Goal: Navigation & Orientation: Find specific page/section

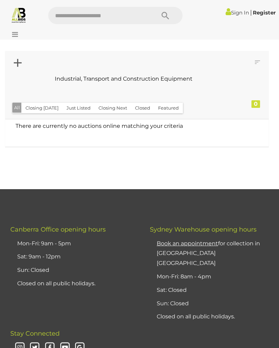
click at [17, 32] on icon at bounding box center [13, 34] width 9 height 7
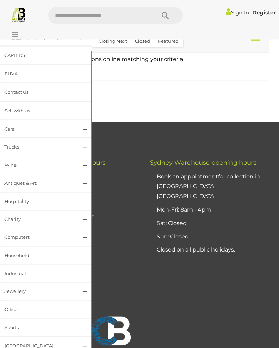
scroll to position [65, 0]
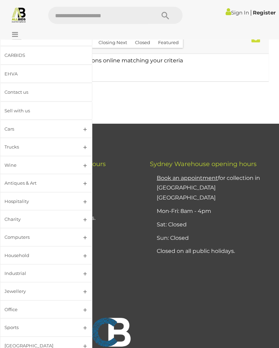
click at [83, 267] on link "Industrial" at bounding box center [46, 273] width 92 height 18
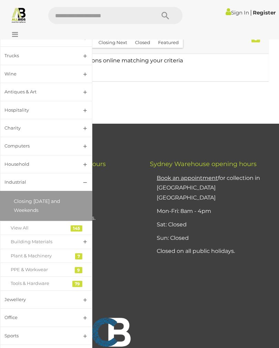
click at [52, 253] on div "Plant & Machinery" at bounding box center [41, 256] width 61 height 8
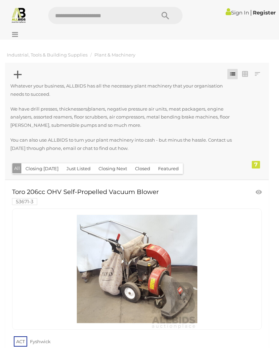
click at [17, 32] on icon at bounding box center [13, 34] width 9 height 7
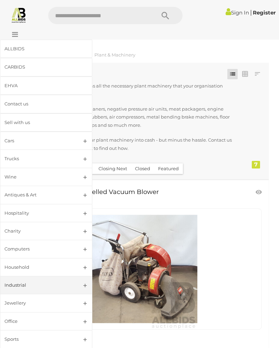
click at [86, 282] on link "Industrial" at bounding box center [46, 285] width 92 height 18
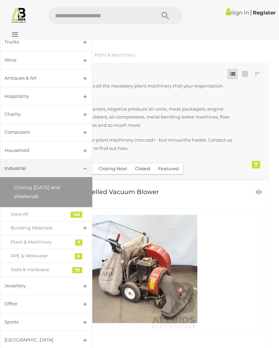
click at [27, 267] on div "Tools & Hardware" at bounding box center [41, 270] width 61 height 8
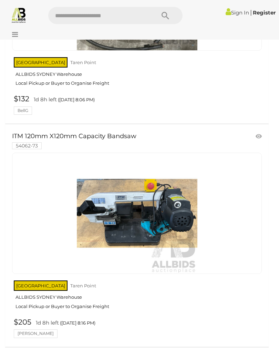
scroll to position [5666, 0]
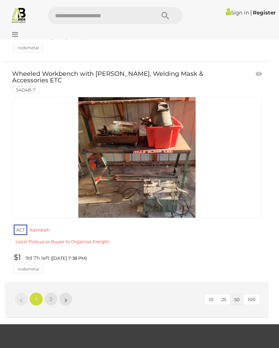
click at [51, 296] on span "2" at bounding box center [51, 299] width 3 height 6
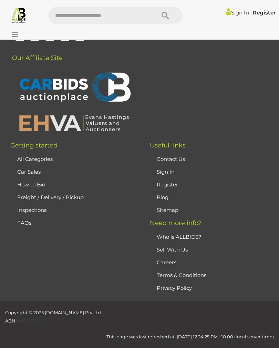
scroll to position [109, 0]
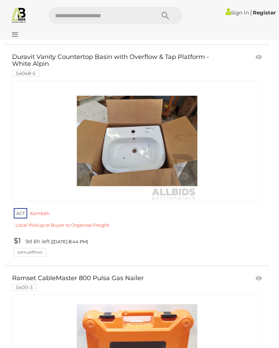
scroll to position [5641, 0]
